Goal: Transaction & Acquisition: Book appointment/travel/reservation

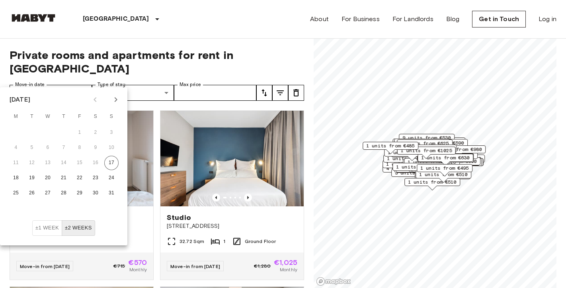
click at [115, 96] on icon "Next month" at bounding box center [116, 100] width 10 height 10
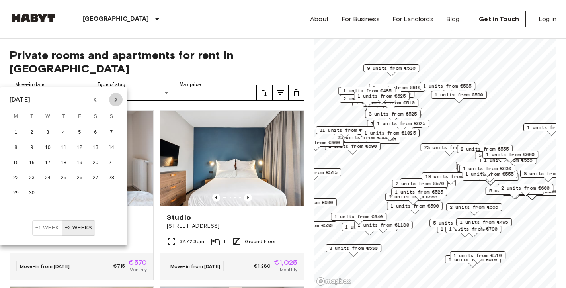
click at [115, 102] on icon "Next month" at bounding box center [116, 99] width 3 height 5
click at [82, 132] on button "3" at bounding box center [79, 132] width 14 height 14
type input "**********"
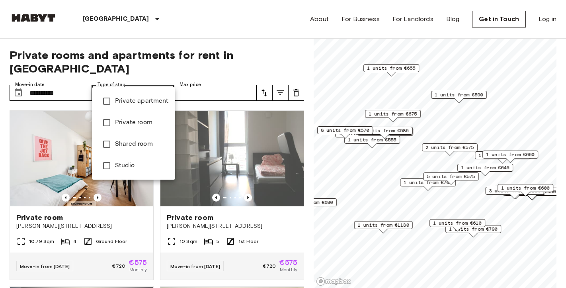
click at [197, 103] on div at bounding box center [283, 144] width 566 height 288
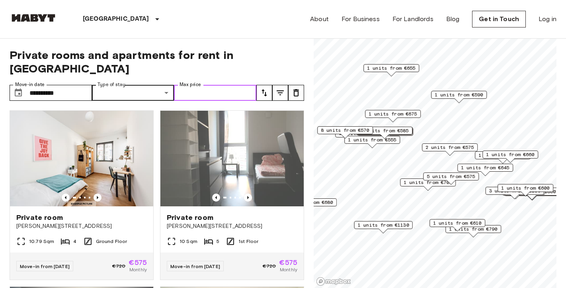
click at [198, 85] on input "Max price" at bounding box center [215, 93] width 82 height 16
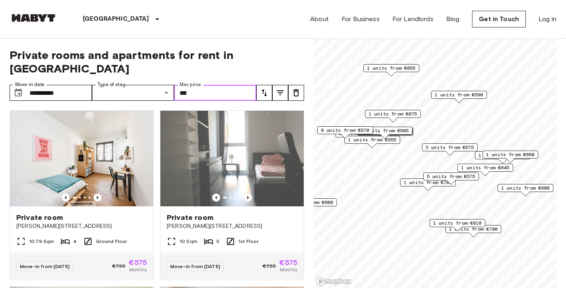
click at [250, 85] on input "***" at bounding box center [215, 93] width 82 height 16
click at [251, 87] on input "***" at bounding box center [215, 93] width 82 height 16
click at [259, 90] on div "**********" at bounding box center [157, 164] width 295 height 250
click at [224, 85] on input "***" at bounding box center [215, 93] width 82 height 16
click at [237, 88] on div "**********" at bounding box center [157, 164] width 295 height 250
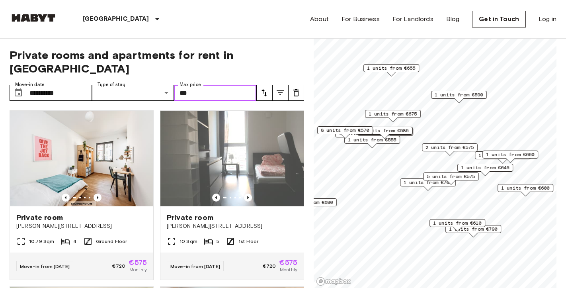
click at [181, 85] on input "***" at bounding box center [215, 93] width 82 height 16
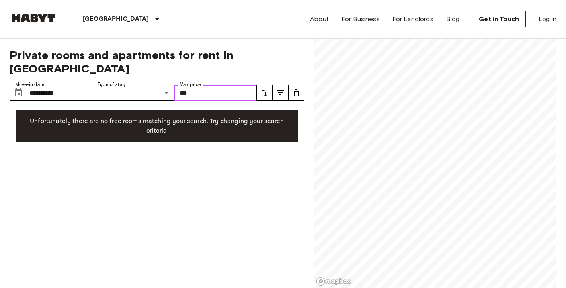
type input "***"
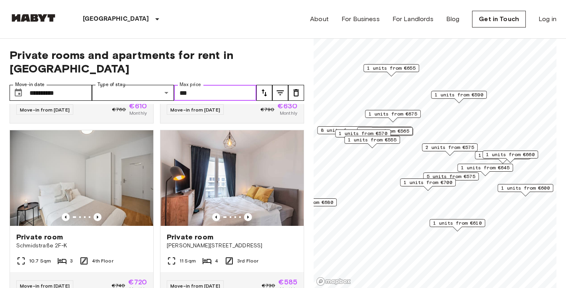
scroll to position [334, 0]
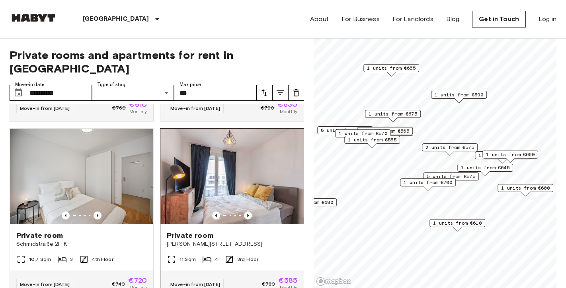
click at [195, 231] on span "Private room" at bounding box center [190, 236] width 47 height 10
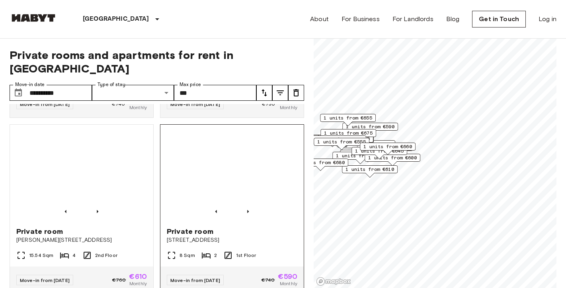
scroll to position [563, 0]
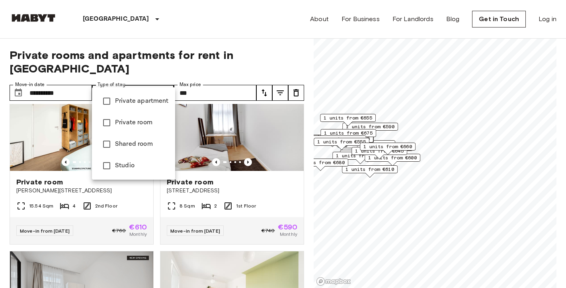
click at [166, 80] on div at bounding box center [283, 144] width 566 height 288
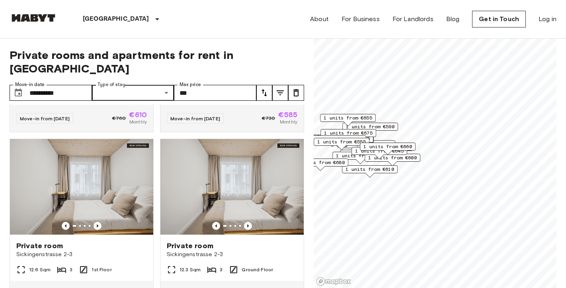
scroll to position [1052, 0]
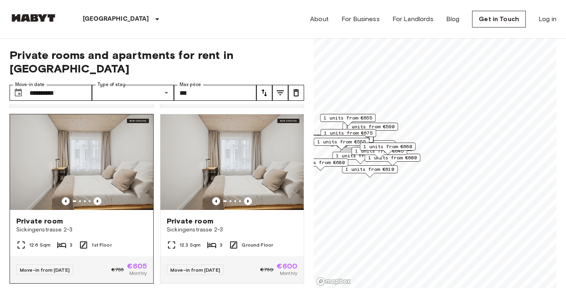
click at [45, 216] on span "Private room" at bounding box center [39, 221] width 47 height 10
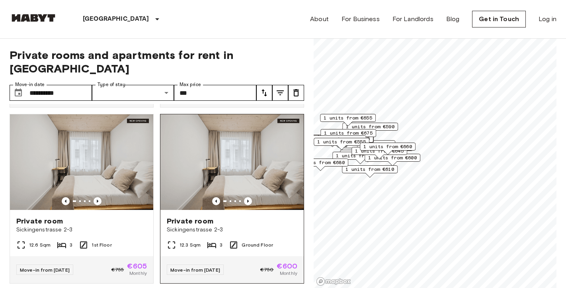
scroll to position [1068, 0]
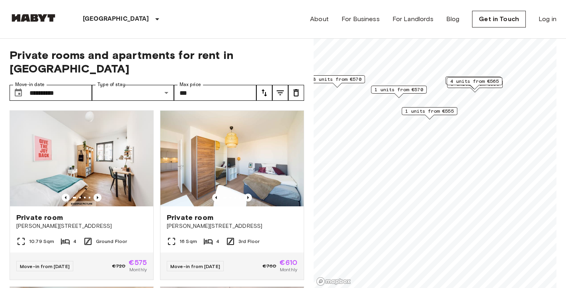
click at [446, 109] on span "1 units from €555" at bounding box center [429, 111] width 49 height 7
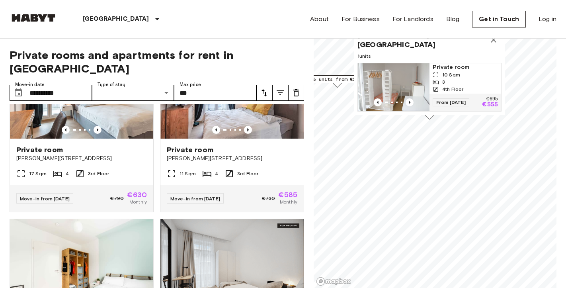
scroll to position [254, 0]
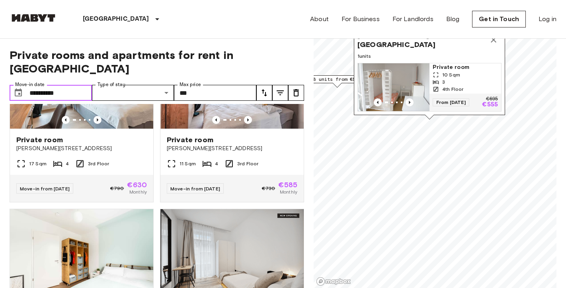
click at [68, 85] on input "**********" at bounding box center [60, 93] width 63 height 16
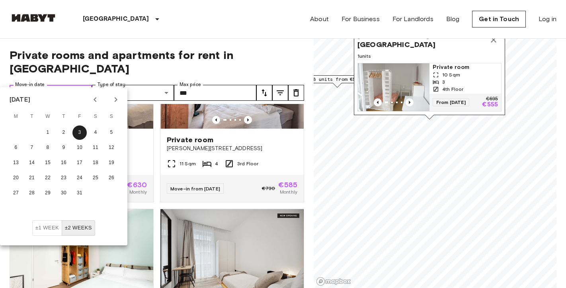
click at [33, 85] on input "**********" at bounding box center [60, 93] width 63 height 16
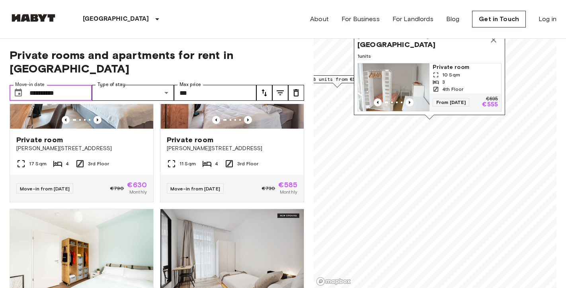
click at [55, 85] on input "**********" at bounding box center [60, 93] width 63 height 16
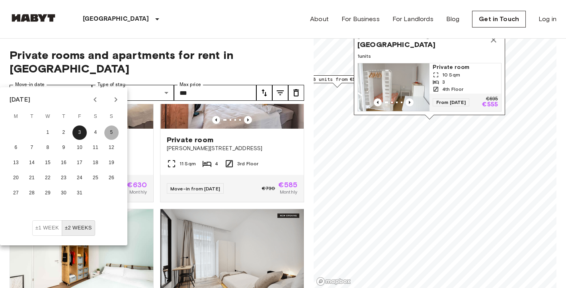
click at [110, 126] on button "5" at bounding box center [111, 132] width 14 height 14
type input "**********"
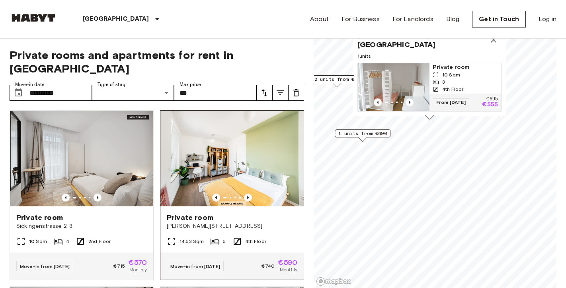
click at [194, 213] on span "Private room" at bounding box center [190, 218] width 47 height 10
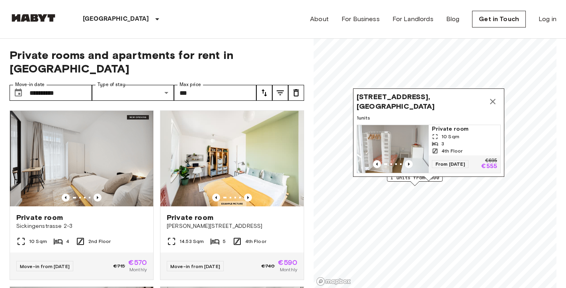
click at [499, 102] on button "Map marker" at bounding box center [493, 102] width 16 height 16
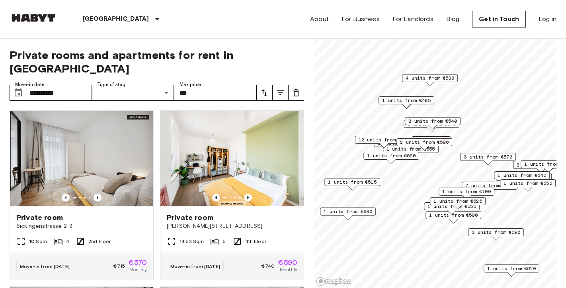
click at [454, 201] on span "1 units from €525" at bounding box center [458, 200] width 49 height 7
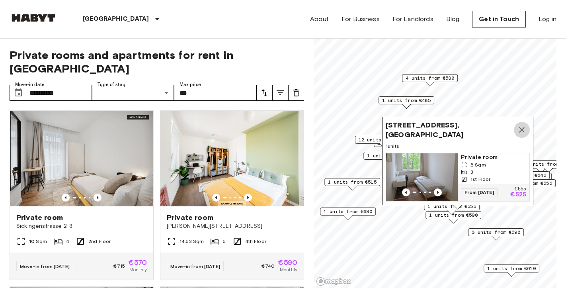
click at [526, 132] on icon "Map marker" at bounding box center [522, 130] width 10 height 10
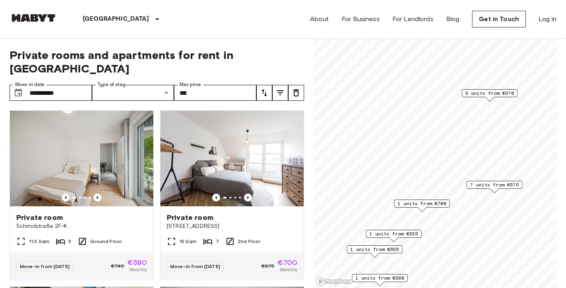
click at [483, 92] on span "3 units from €570" at bounding box center [489, 93] width 49 height 7
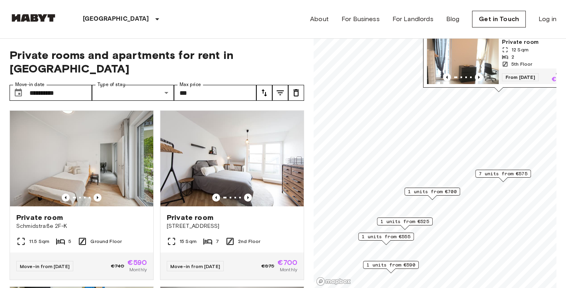
drag, startPoint x: 469, startPoint y: 177, endPoint x: 496, endPoint y: 86, distance: 95.0
click at [482, 177] on span "7 units from €575" at bounding box center [503, 173] width 49 height 7
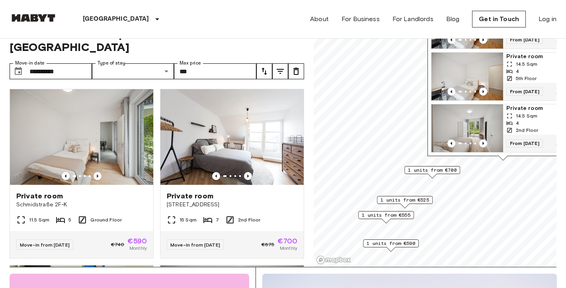
scroll to position [30, 0]
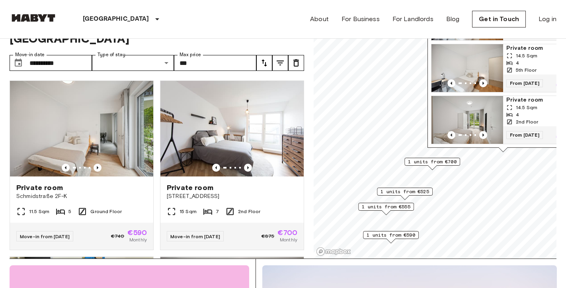
click at [476, 115] on img "Map marker" at bounding box center [468, 120] width 72 height 48
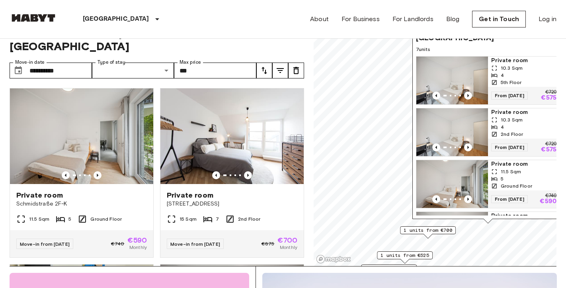
scroll to position [16, 0]
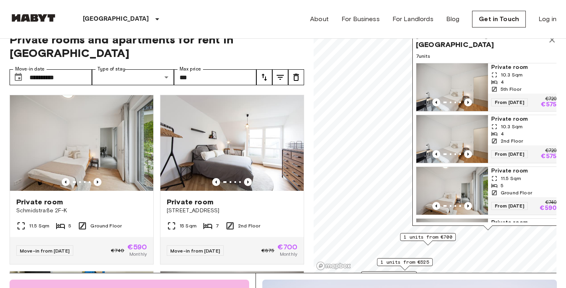
click at [463, 78] on img "Map marker" at bounding box center [452, 87] width 72 height 48
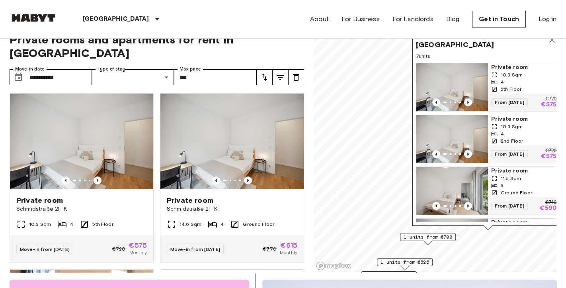
scroll to position [354, 0]
click at [438, 235] on span "1 units from €700" at bounding box center [428, 236] width 49 height 7
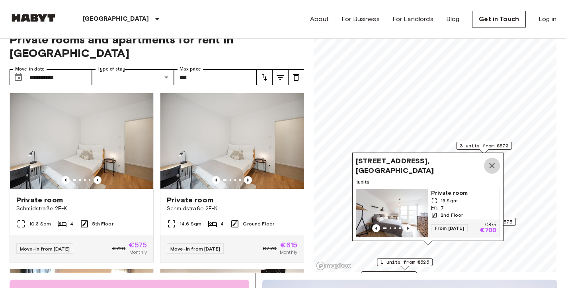
click at [495, 165] on icon "Map marker" at bounding box center [492, 166] width 10 height 10
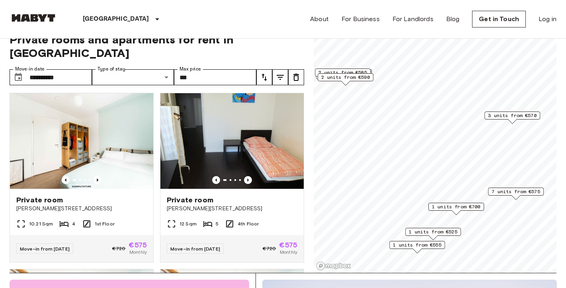
scroll to position [1410, 0]
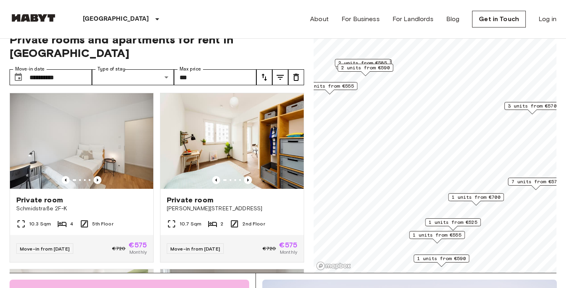
click at [468, 223] on span "1 units from €525" at bounding box center [453, 222] width 49 height 7
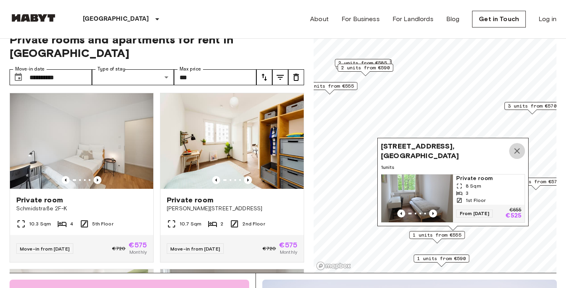
click at [516, 155] on icon "Map marker" at bounding box center [517, 151] width 10 height 10
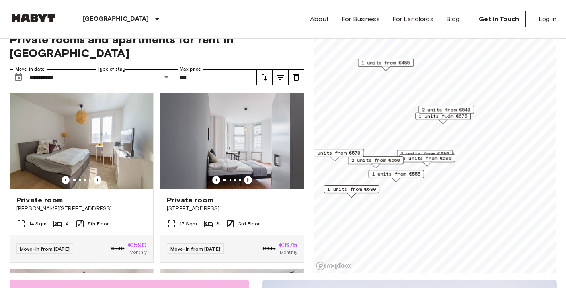
click at [418, 157] on span "2 units from €590" at bounding box center [427, 157] width 49 height 7
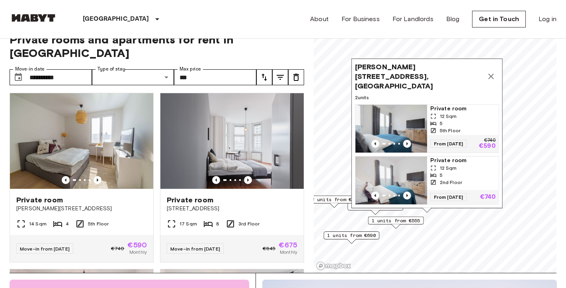
click at [486, 82] on button "Map marker" at bounding box center [491, 76] width 16 height 16
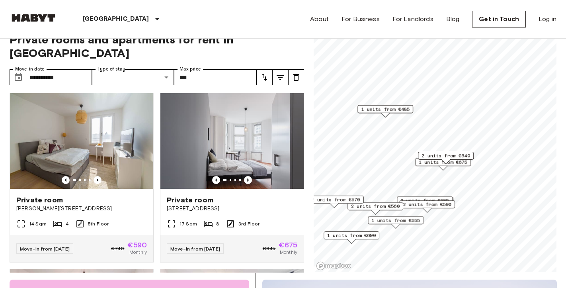
click at [433, 198] on span "2 units from €585" at bounding box center [425, 200] width 49 height 7
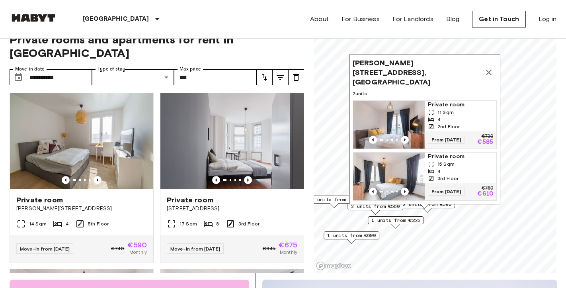
click at [467, 127] on div "2nd Floor" at bounding box center [460, 126] width 65 height 7
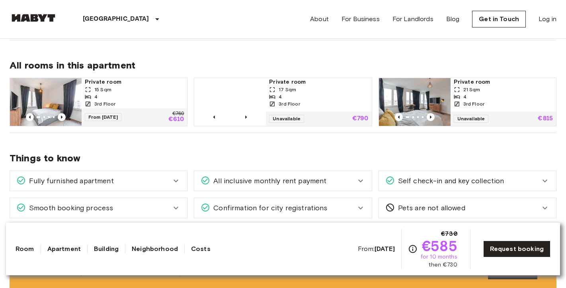
scroll to position [427, 0]
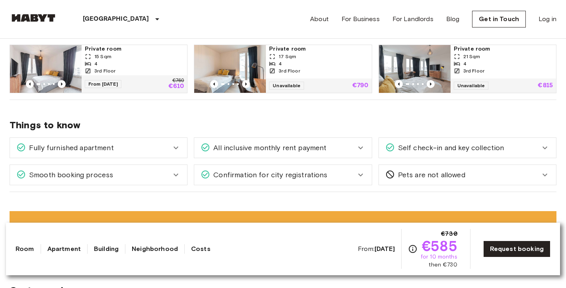
click at [182, 149] on div "Fully furnished apartment" at bounding box center [98, 148] width 177 height 20
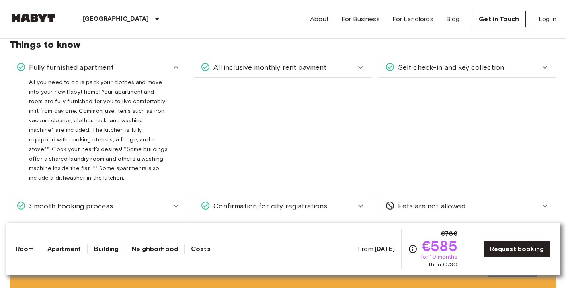
scroll to position [509, 0]
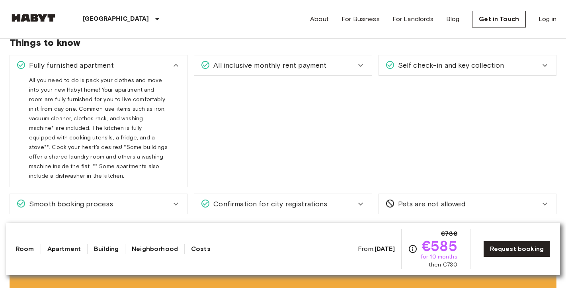
click at [355, 68] on div "All inclusive monthly rent payment" at bounding box center [278, 65] width 155 height 10
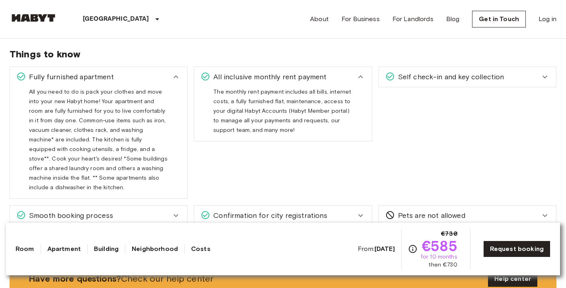
scroll to position [498, 0]
click at [465, 82] on span "Self check-in and key collection" at bounding box center [449, 76] width 109 height 10
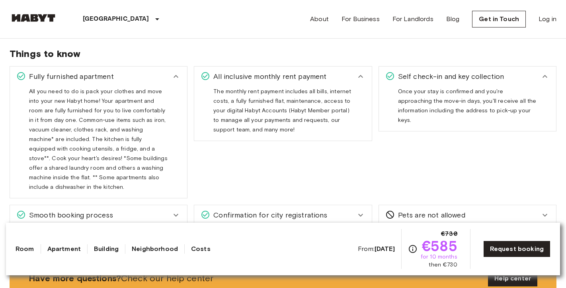
click at [465, 82] on span "Self check-in and key collection" at bounding box center [449, 76] width 109 height 10
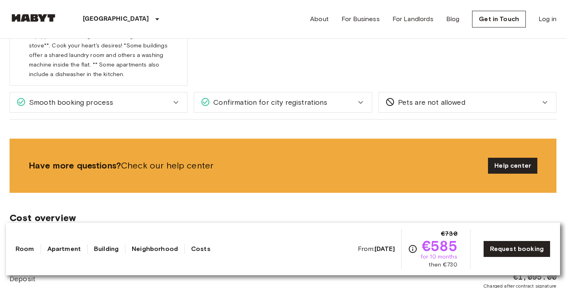
scroll to position [611, 0]
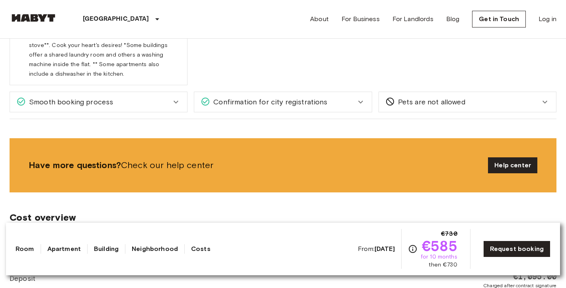
click at [255, 97] on span "Confirmation for city registrations" at bounding box center [268, 102] width 117 height 10
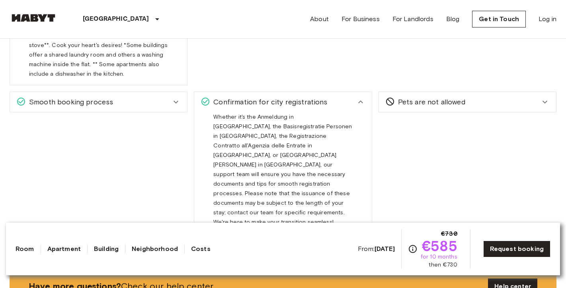
click at [255, 97] on span "Confirmation for city registrations" at bounding box center [268, 102] width 117 height 10
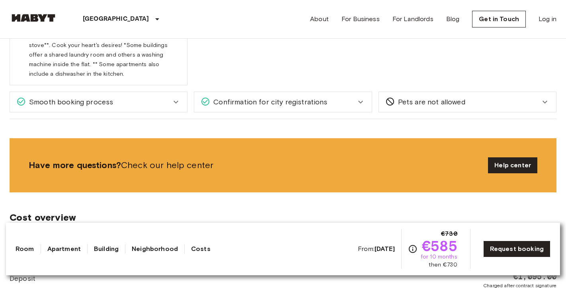
click at [148, 97] on div "Smooth booking process" at bounding box center [93, 102] width 155 height 10
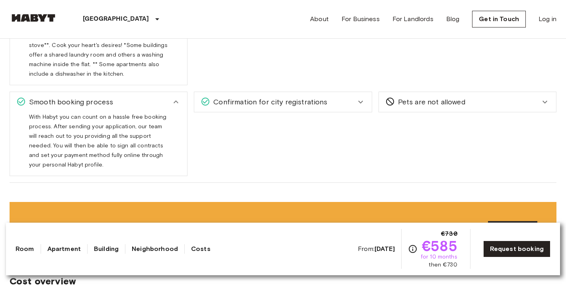
click at [148, 97] on div "Smooth booking process" at bounding box center [93, 102] width 155 height 10
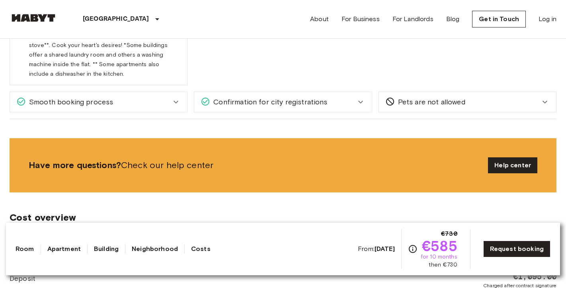
click at [148, 97] on div "Smooth booking process" at bounding box center [93, 102] width 155 height 10
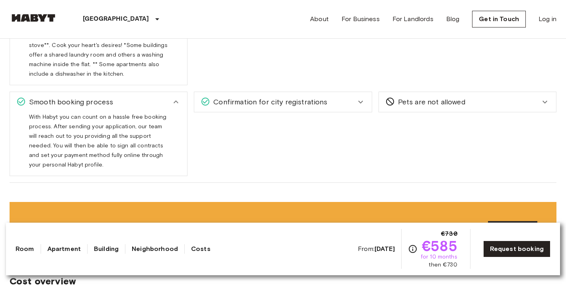
click at [148, 97] on div "Smooth booking process" at bounding box center [93, 102] width 155 height 10
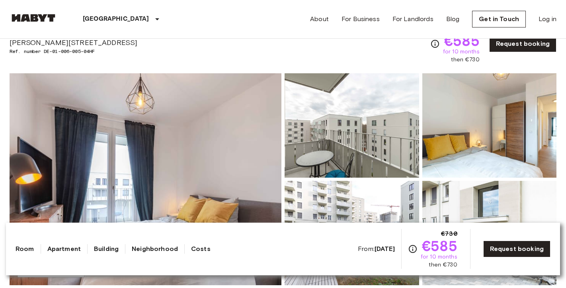
scroll to position [0, 0]
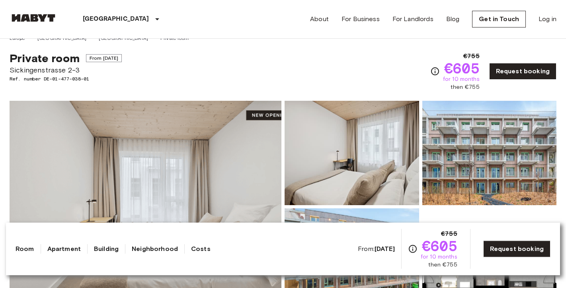
scroll to position [14, 0]
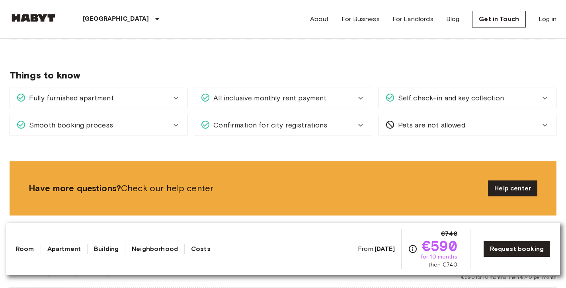
scroll to position [1061, 0]
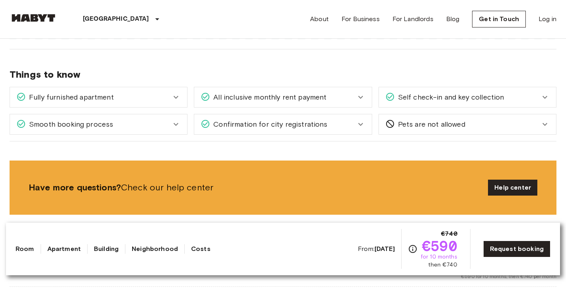
click at [174, 96] on icon at bounding box center [176, 97] width 10 height 10
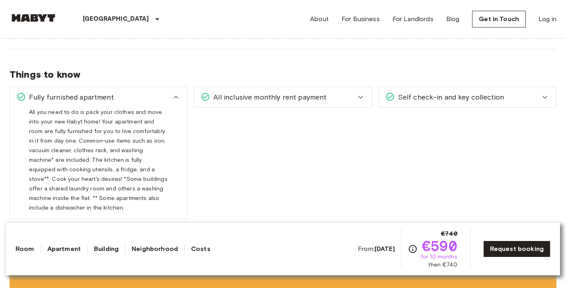
click at [174, 96] on icon at bounding box center [176, 97] width 10 height 10
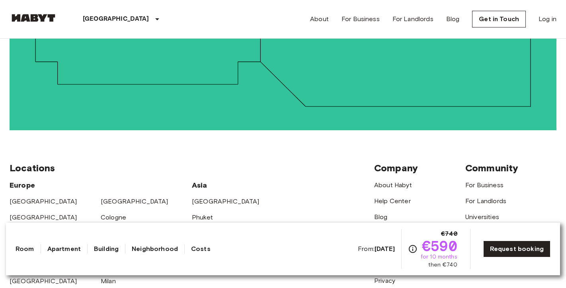
scroll to position [2181, 0]
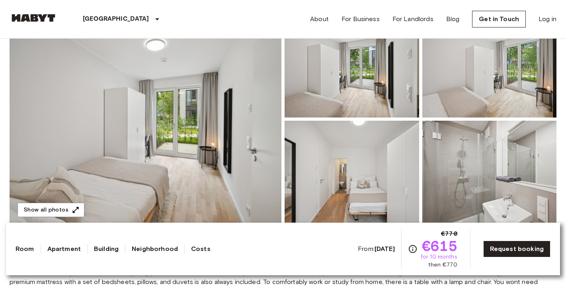
scroll to position [98, 0]
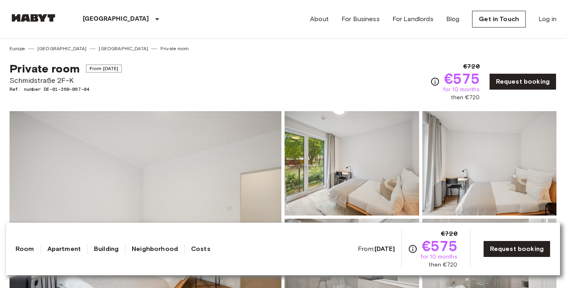
click at [191, 247] on link "Costs" at bounding box center [201, 249] width 20 height 10
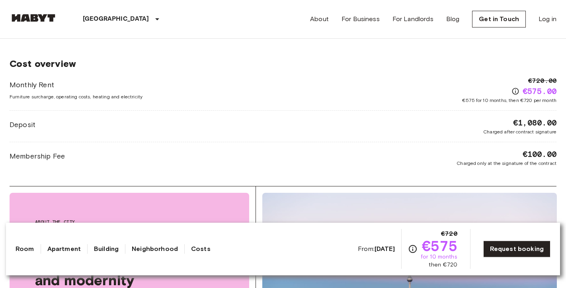
scroll to position [1205, 0]
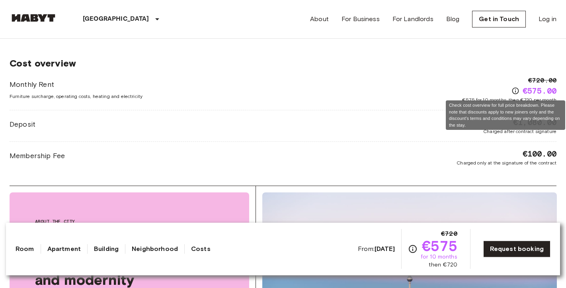
click at [514, 90] on icon "Check cost overview for full price breakdown. Please note that discounts apply …" at bounding box center [516, 91] width 8 height 8
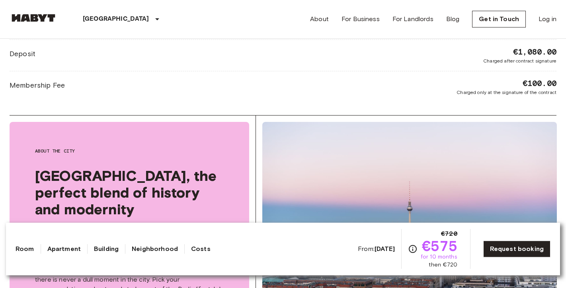
scroll to position [1280, 0]
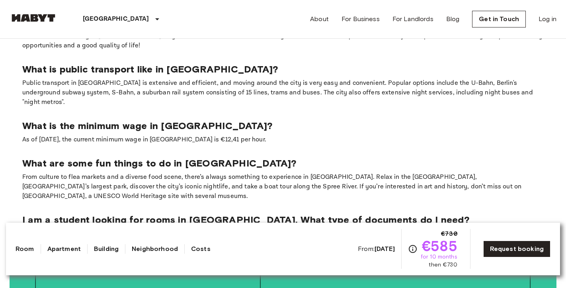
scroll to position [1141, 0]
